Goal: Task Accomplishment & Management: Manage account settings

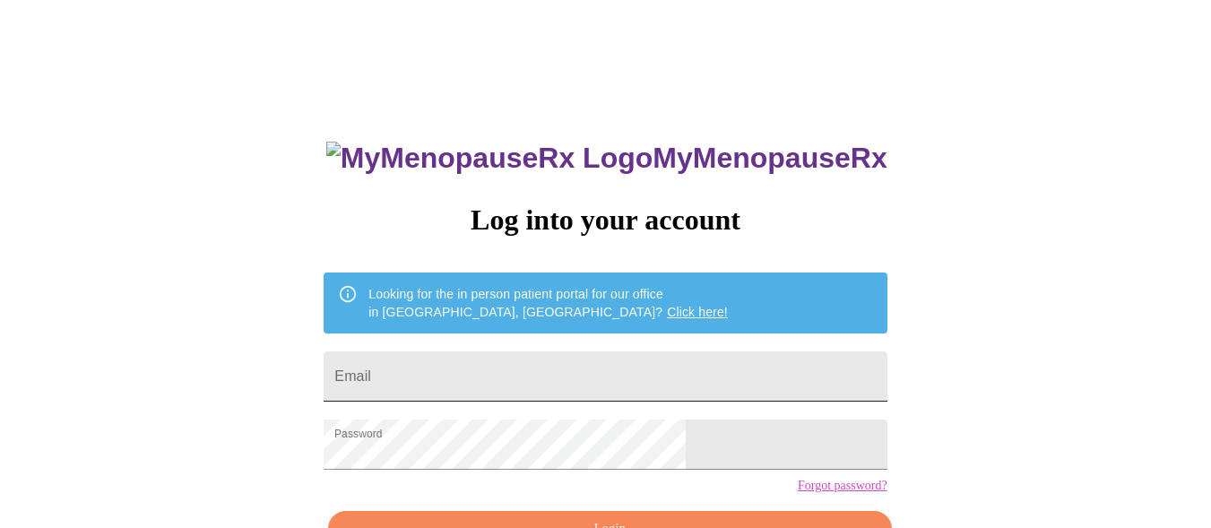
click at [661, 383] on input "Email" at bounding box center [605, 376] width 563 height 50
type input "[EMAIL_ADDRESS][DOMAIN_NAME]"
click link "Forgot password?" at bounding box center [324, 479] width 0 height 0
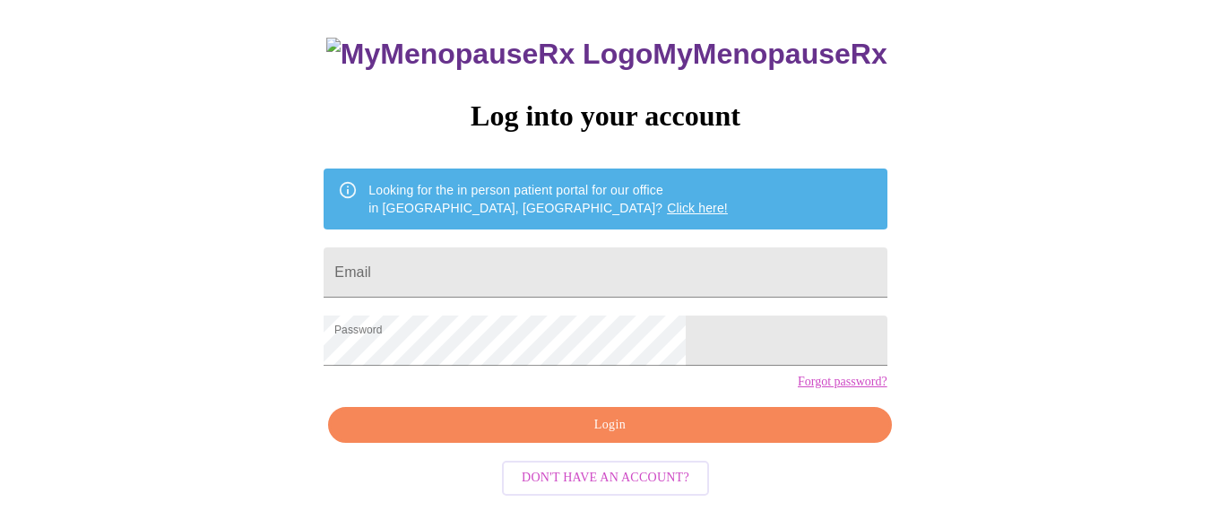
scroll to position [112, 0]
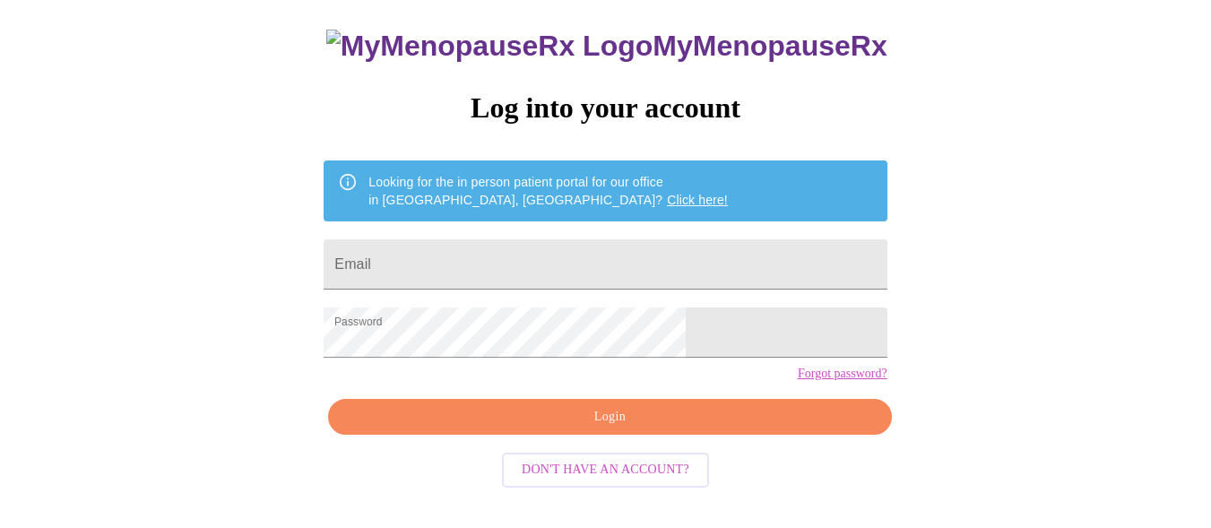
click at [536, 428] on span "Login" at bounding box center [610, 417] width 522 height 22
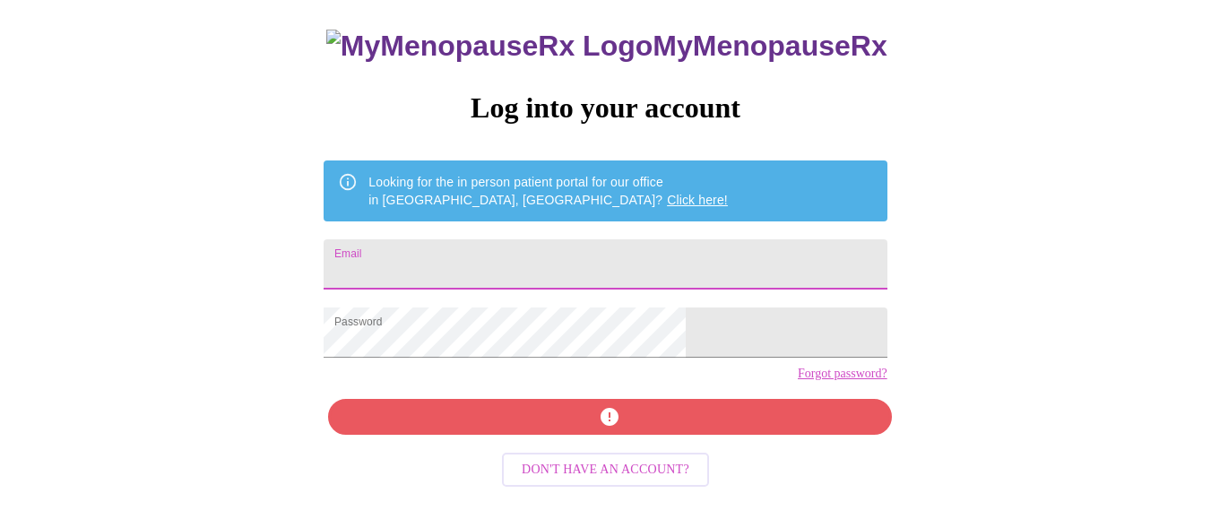
click at [514, 268] on input "Email" at bounding box center [605, 264] width 563 height 50
type input "[EMAIL_ADDRESS][DOMAIN_NAME]"
click at [541, 462] on div "MyMenopauseRx Log into your account Looking for the in person patient portal fo…" at bounding box center [605, 265] width 599 height 528
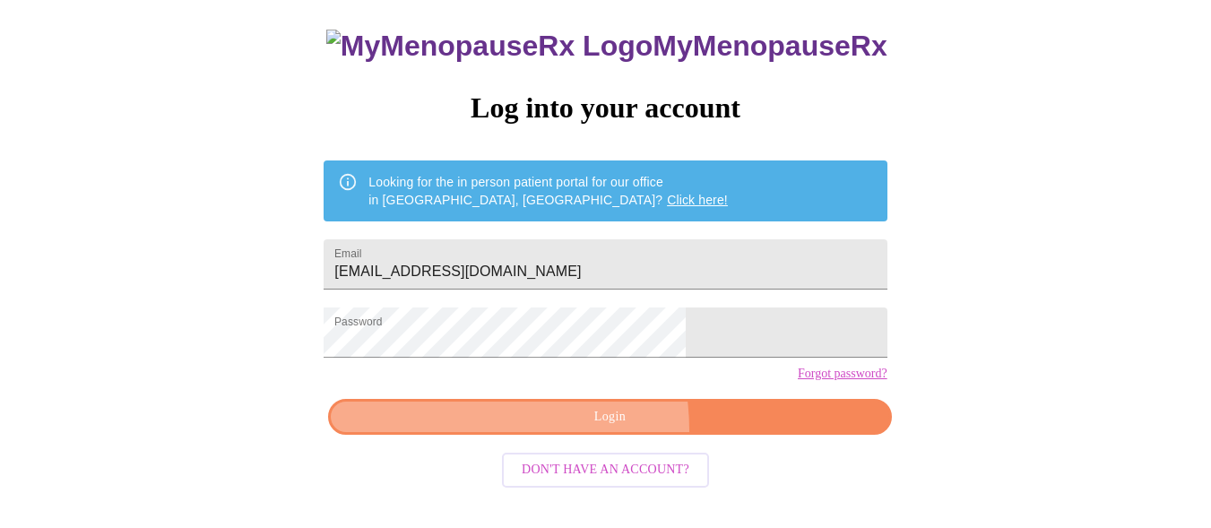
click at [541, 436] on button "Login" at bounding box center [609, 417] width 563 height 37
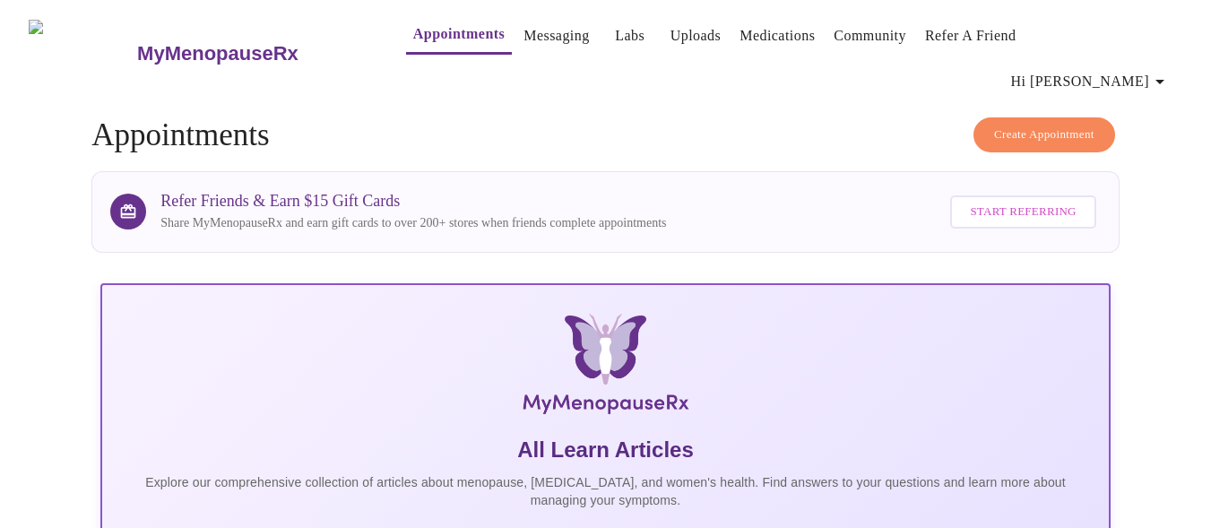
click at [413, 35] on link "Appointments" at bounding box center [458, 34] width 91 height 25
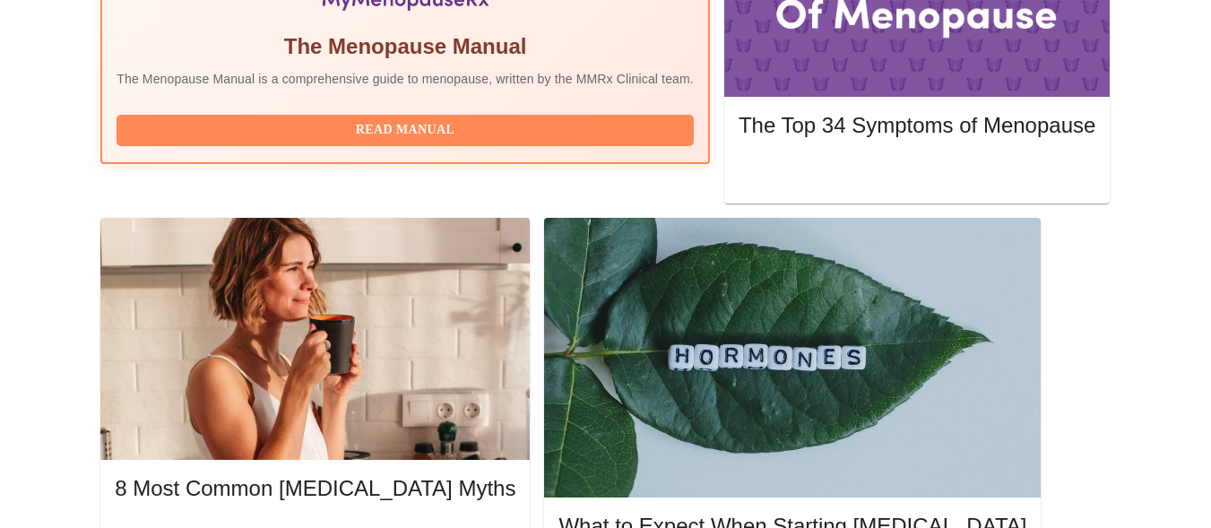
scroll to position [717, 0]
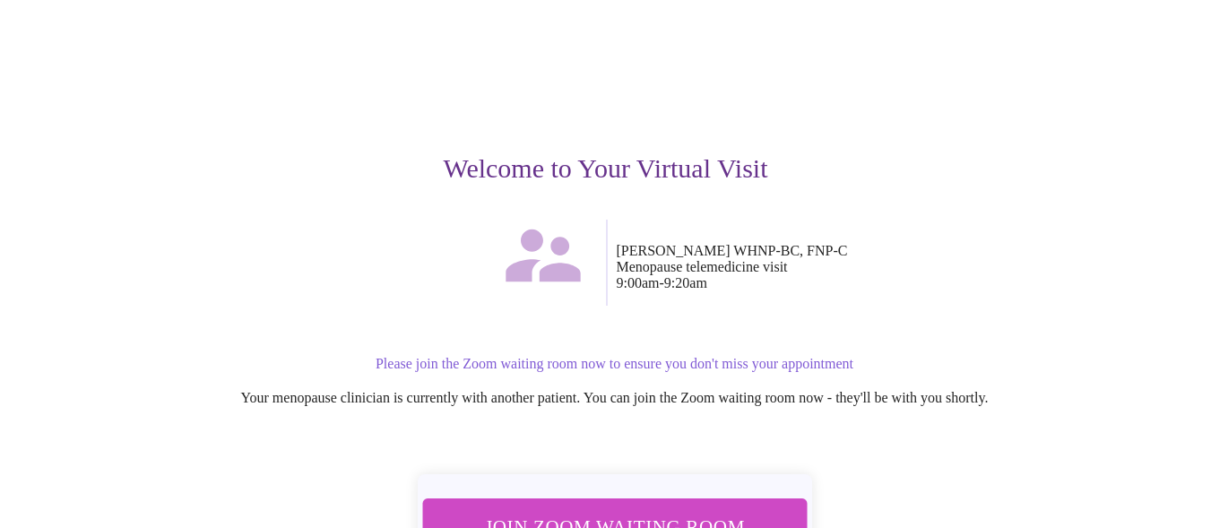
scroll to position [220, 0]
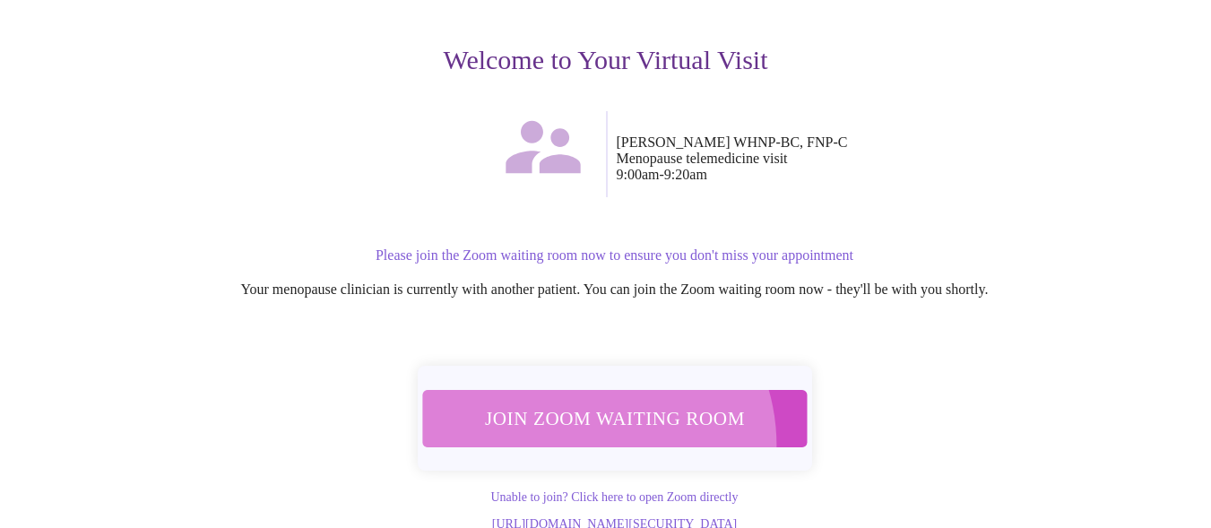
click at [577, 407] on button "Join Zoom Waiting Room" at bounding box center [614, 418] width 386 height 57
